Goal: Transaction & Acquisition: Download file/media

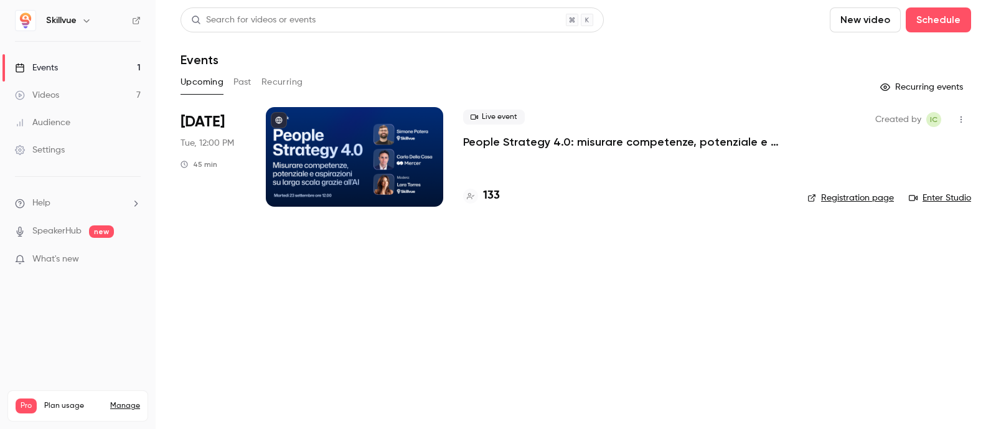
click at [307, 147] on div at bounding box center [354, 157] width 177 height 100
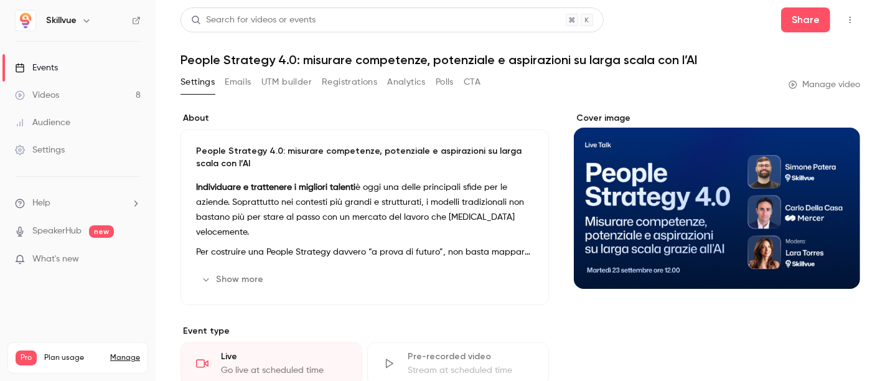
drag, startPoint x: 846, startPoint y: 1, endPoint x: 542, endPoint y: 81, distance: 314.7
click at [542, 81] on div "Settings Emails UTM builder Registrations Analytics Polls CTA Manage video" at bounding box center [520, 84] width 680 height 25
click at [413, 83] on button "Analytics" at bounding box center [406, 82] width 39 height 20
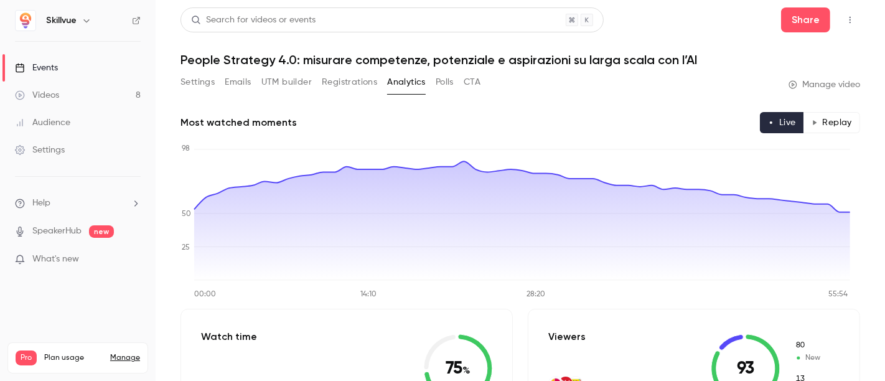
click at [245, 84] on button "Emails" at bounding box center [238, 82] width 26 height 20
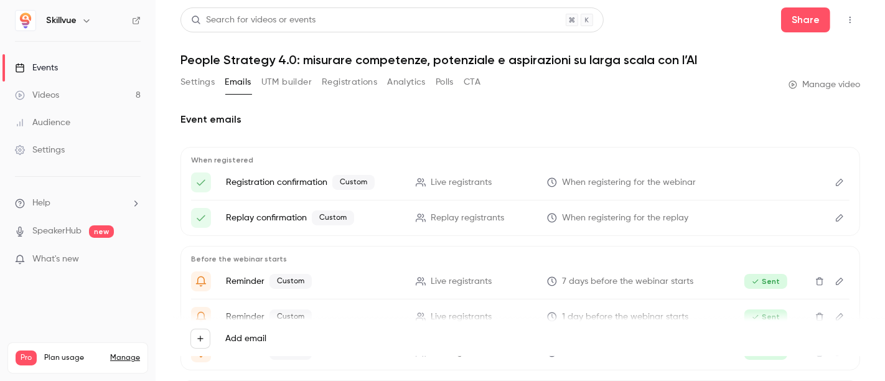
click at [287, 82] on button "UTM builder" at bounding box center [286, 82] width 50 height 20
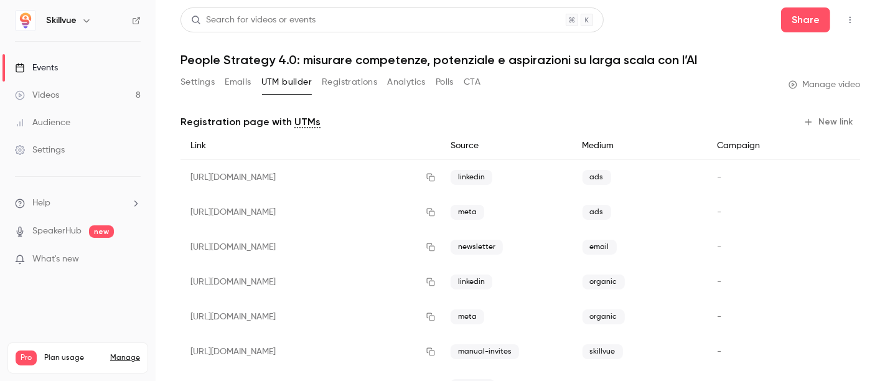
click at [67, 119] on div "Audience" at bounding box center [42, 122] width 55 height 12
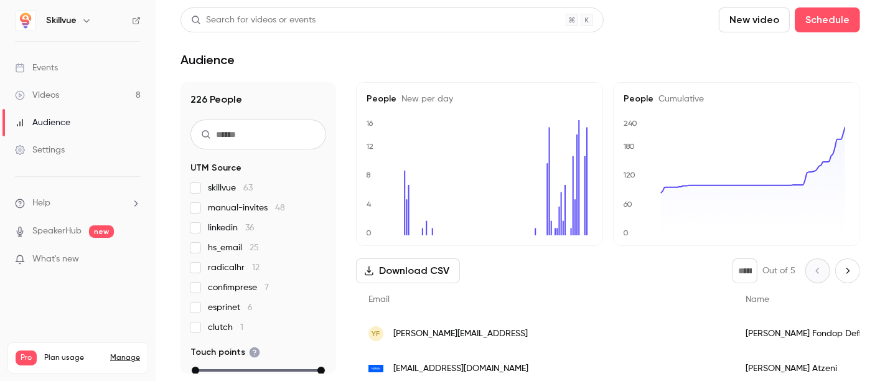
click at [67, 73] on link "Events" at bounding box center [78, 67] width 156 height 27
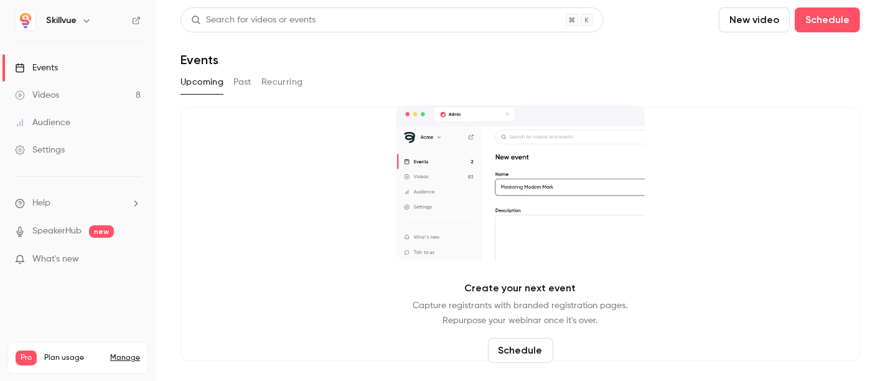
click at [241, 81] on button "Past" at bounding box center [242, 82] width 18 height 20
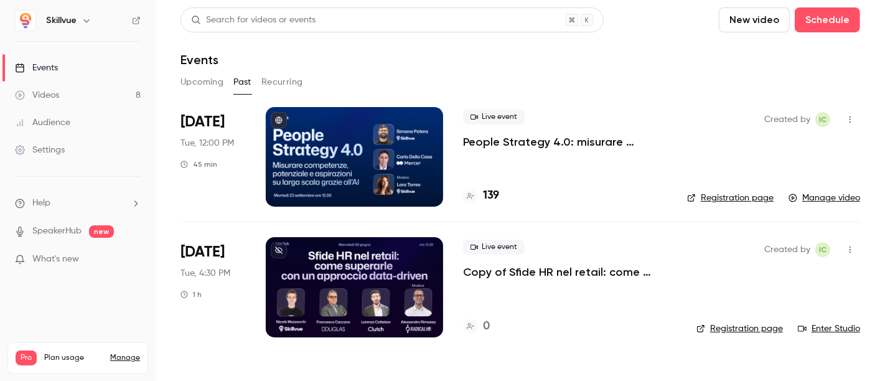
click at [324, 148] on div at bounding box center [354, 157] width 177 height 100
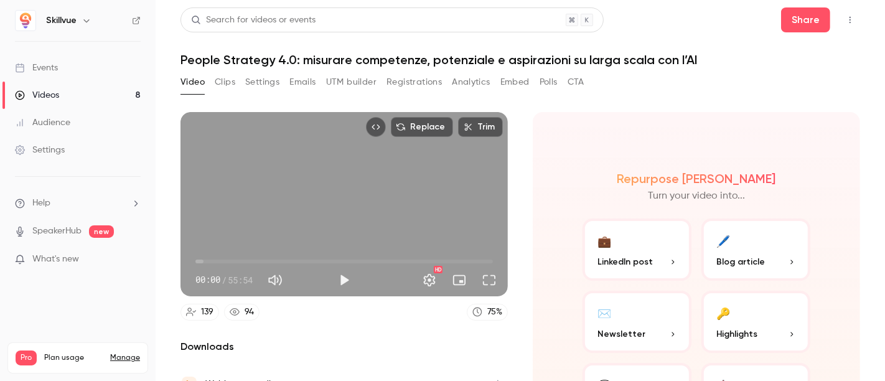
click at [461, 82] on button "Analytics" at bounding box center [471, 82] width 39 height 20
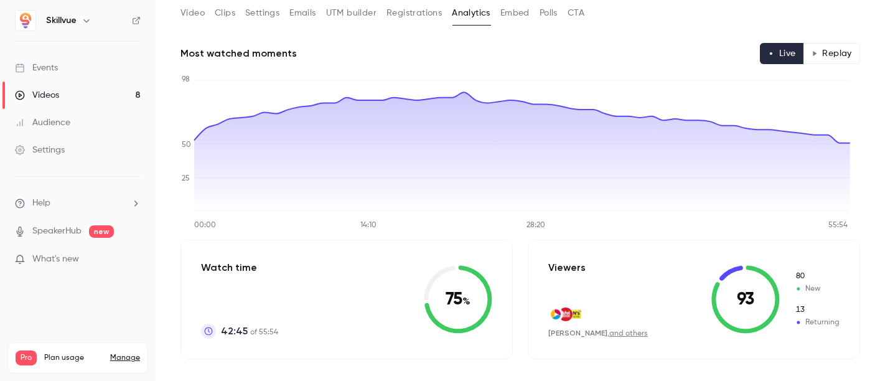
scroll to position [276, 0]
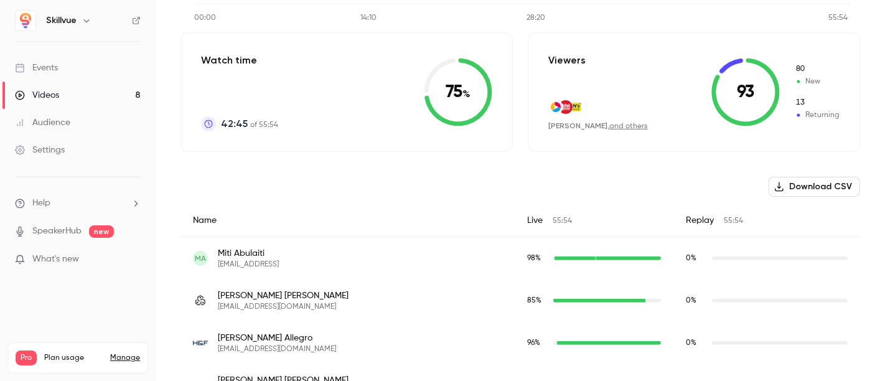
click at [797, 184] on button "Download CSV" at bounding box center [814, 187] width 91 height 20
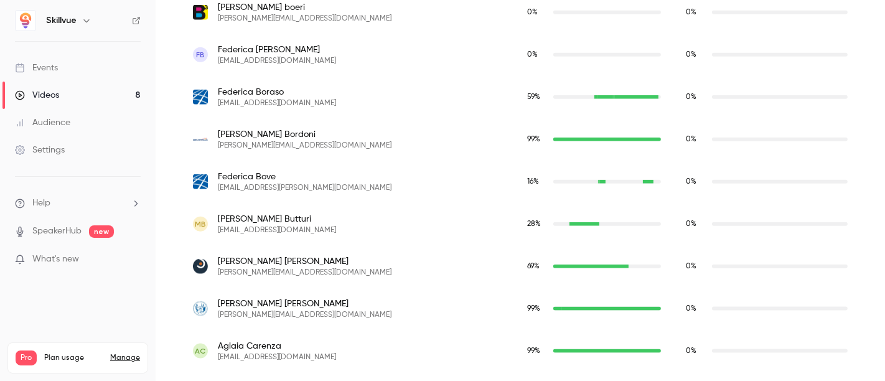
scroll to position [0, 0]
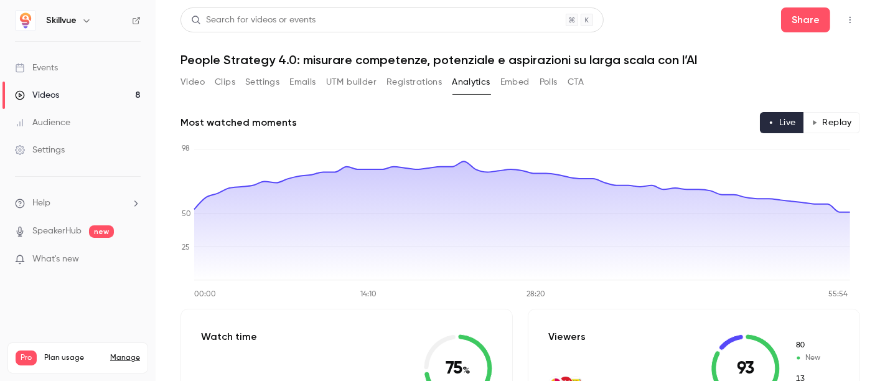
click at [509, 82] on button "Embed" at bounding box center [514, 82] width 29 height 20
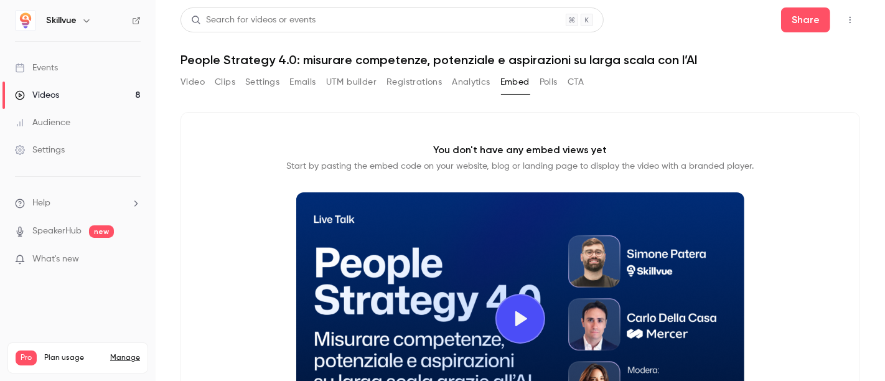
click at [428, 85] on button "Registrations" at bounding box center [413, 82] width 55 height 20
